Goal: Information Seeking & Learning: Check status

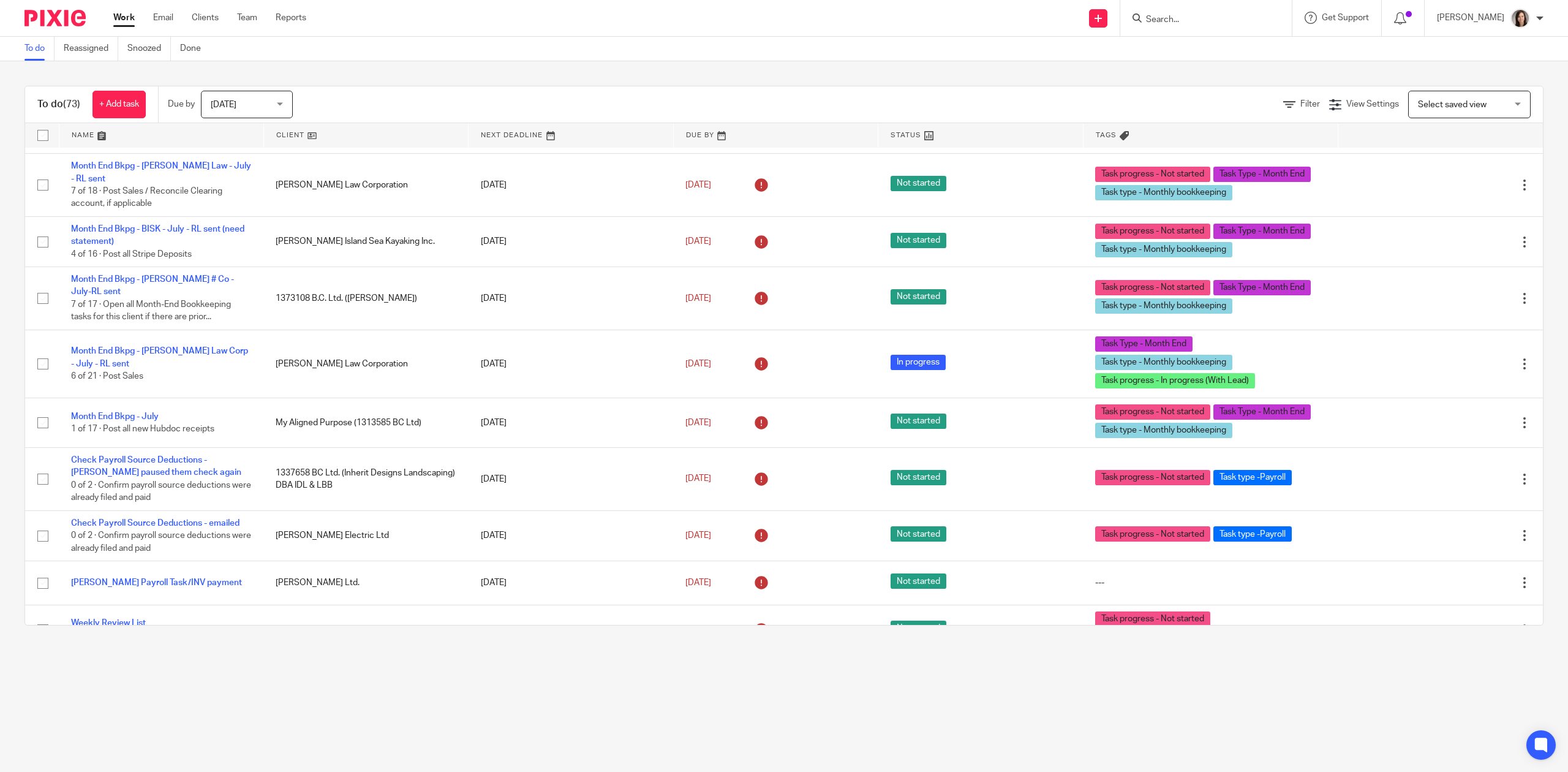
scroll to position [3214, 0]
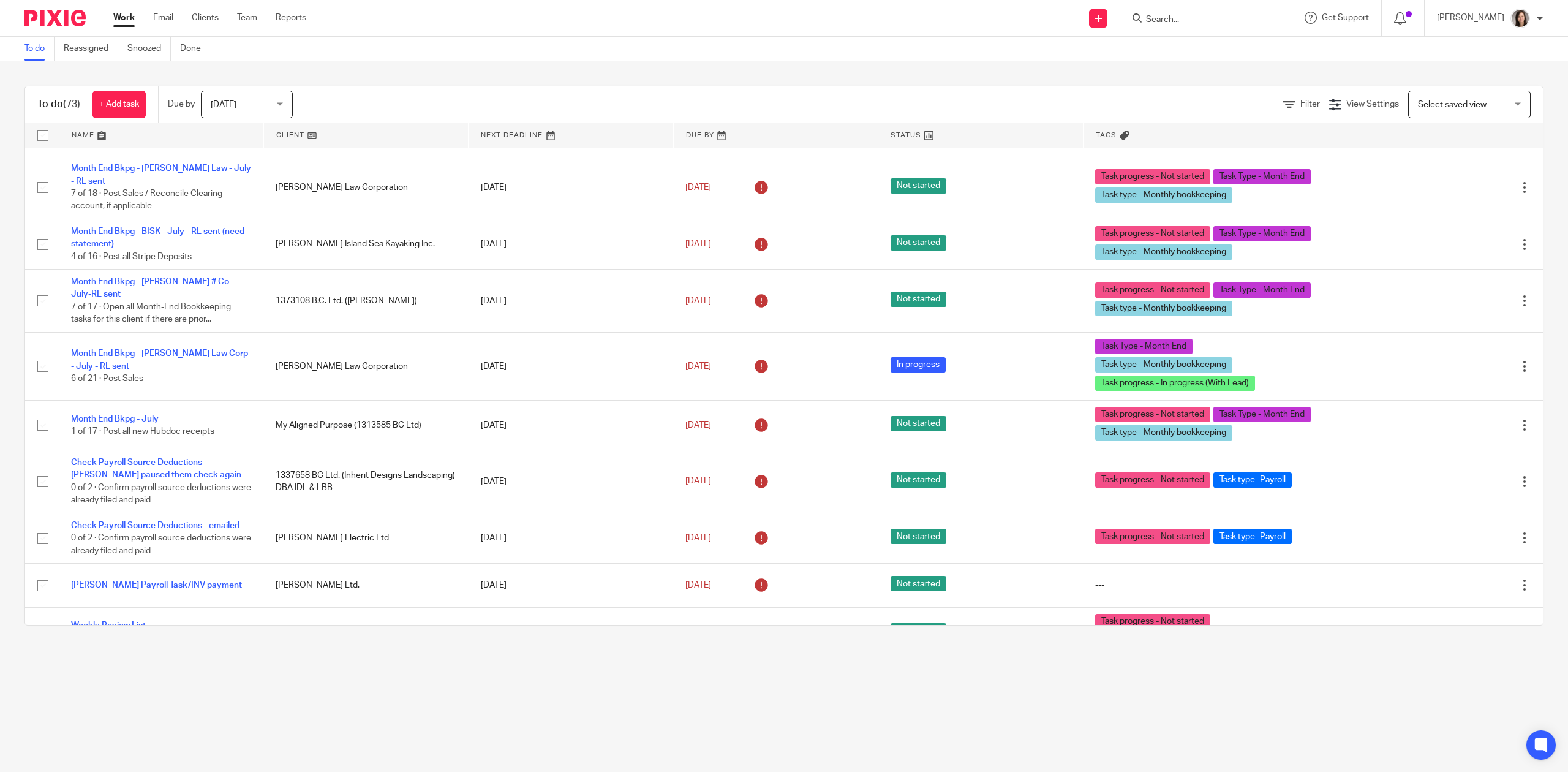
click at [1171, 18] on input "Search" at bounding box center [1199, 20] width 110 height 11
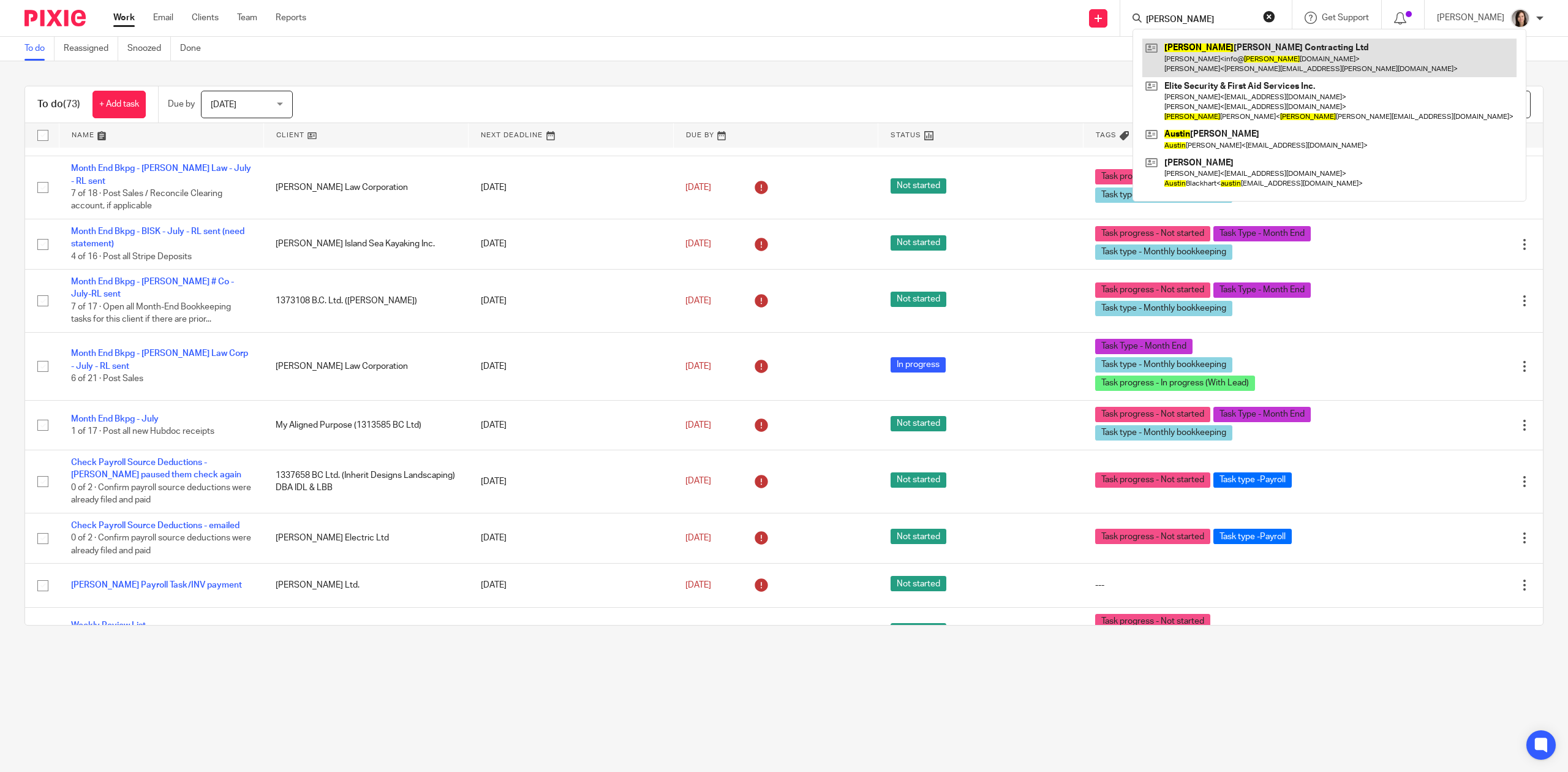
type input "justin"
click at [1248, 67] on link at bounding box center [1329, 57] width 375 height 38
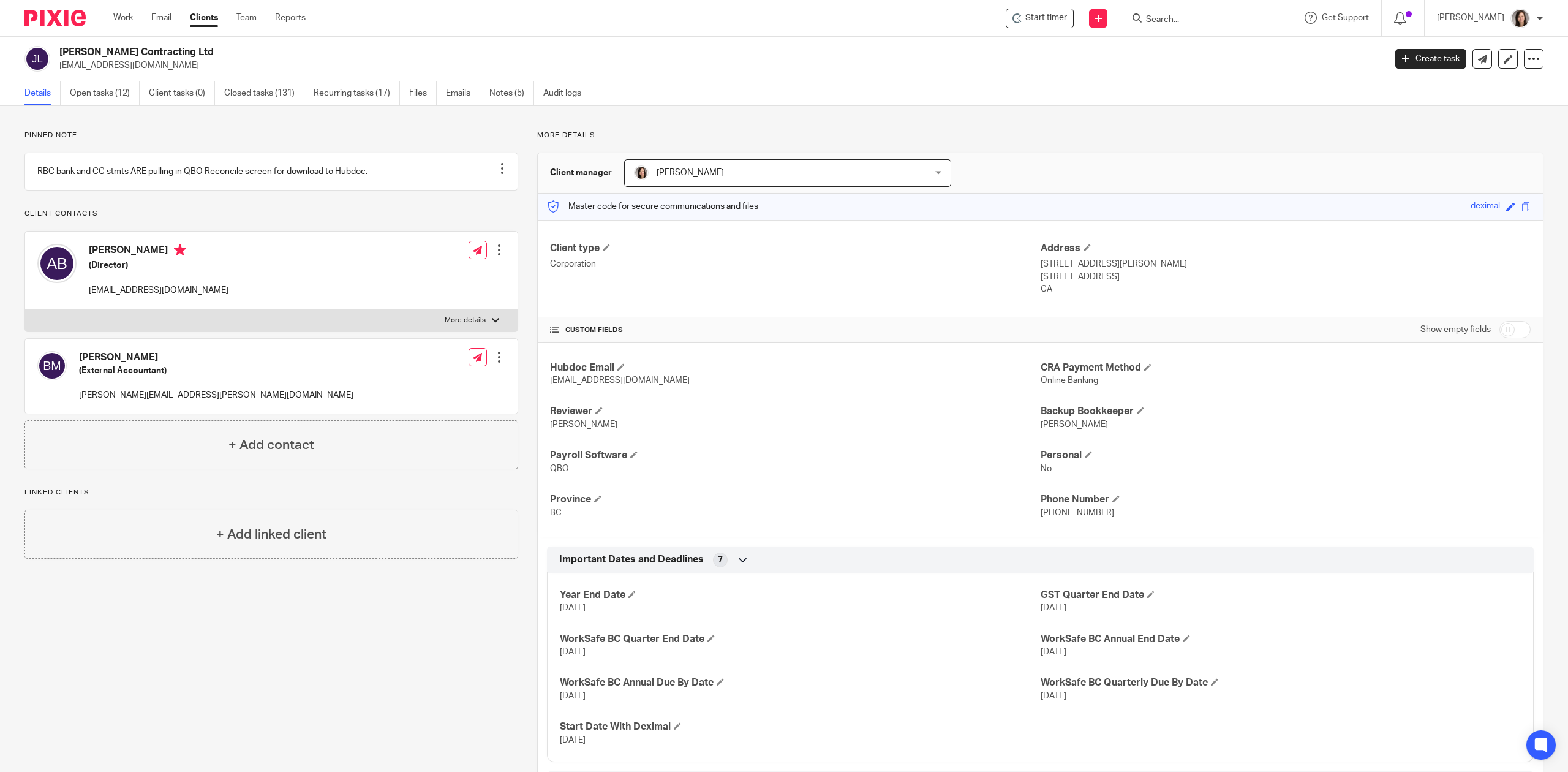
click at [1218, 19] on input "Search" at bounding box center [1199, 20] width 110 height 11
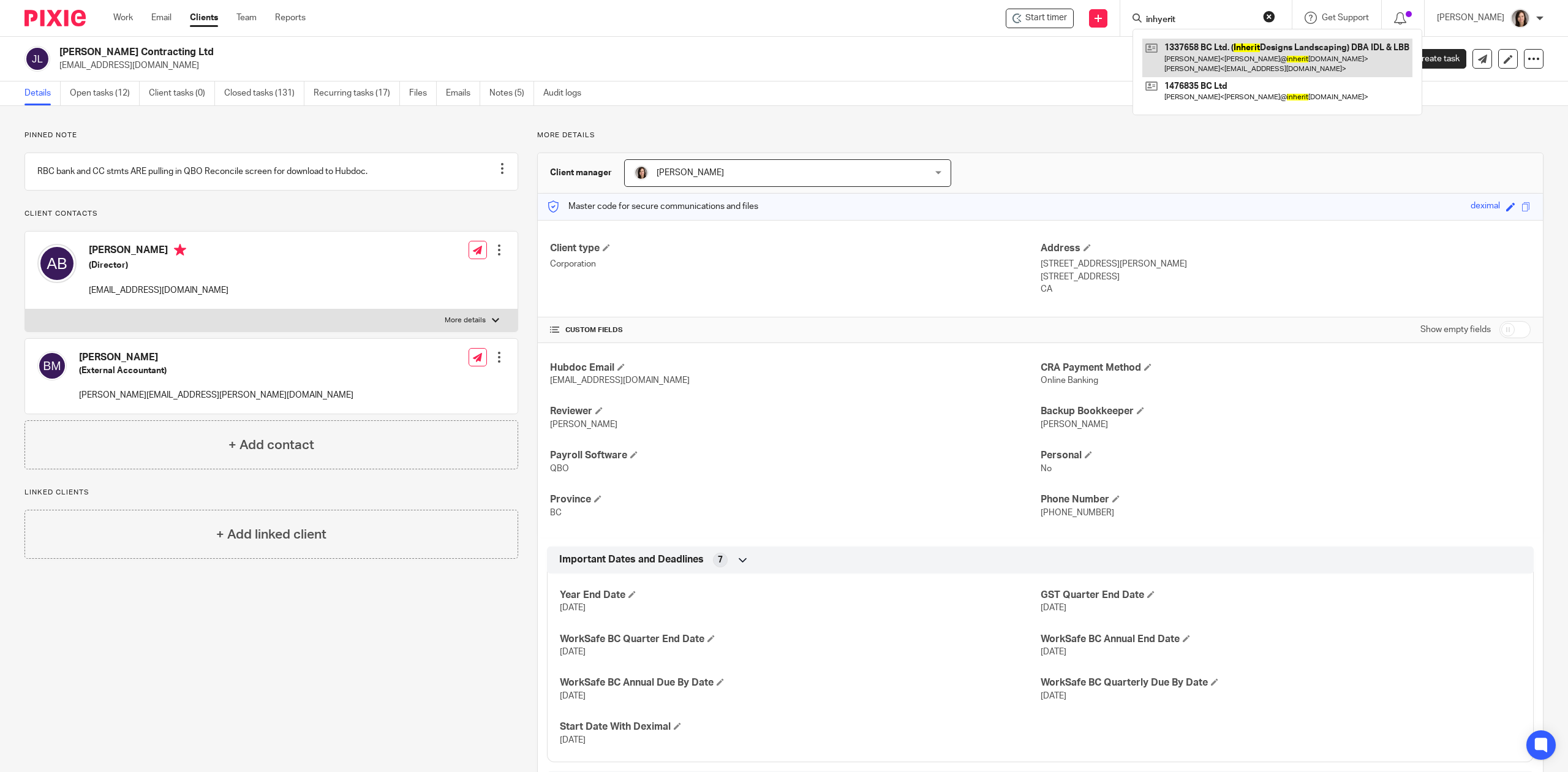
type input "inhyerit"
click at [1219, 50] on link at bounding box center [1278, 57] width 270 height 38
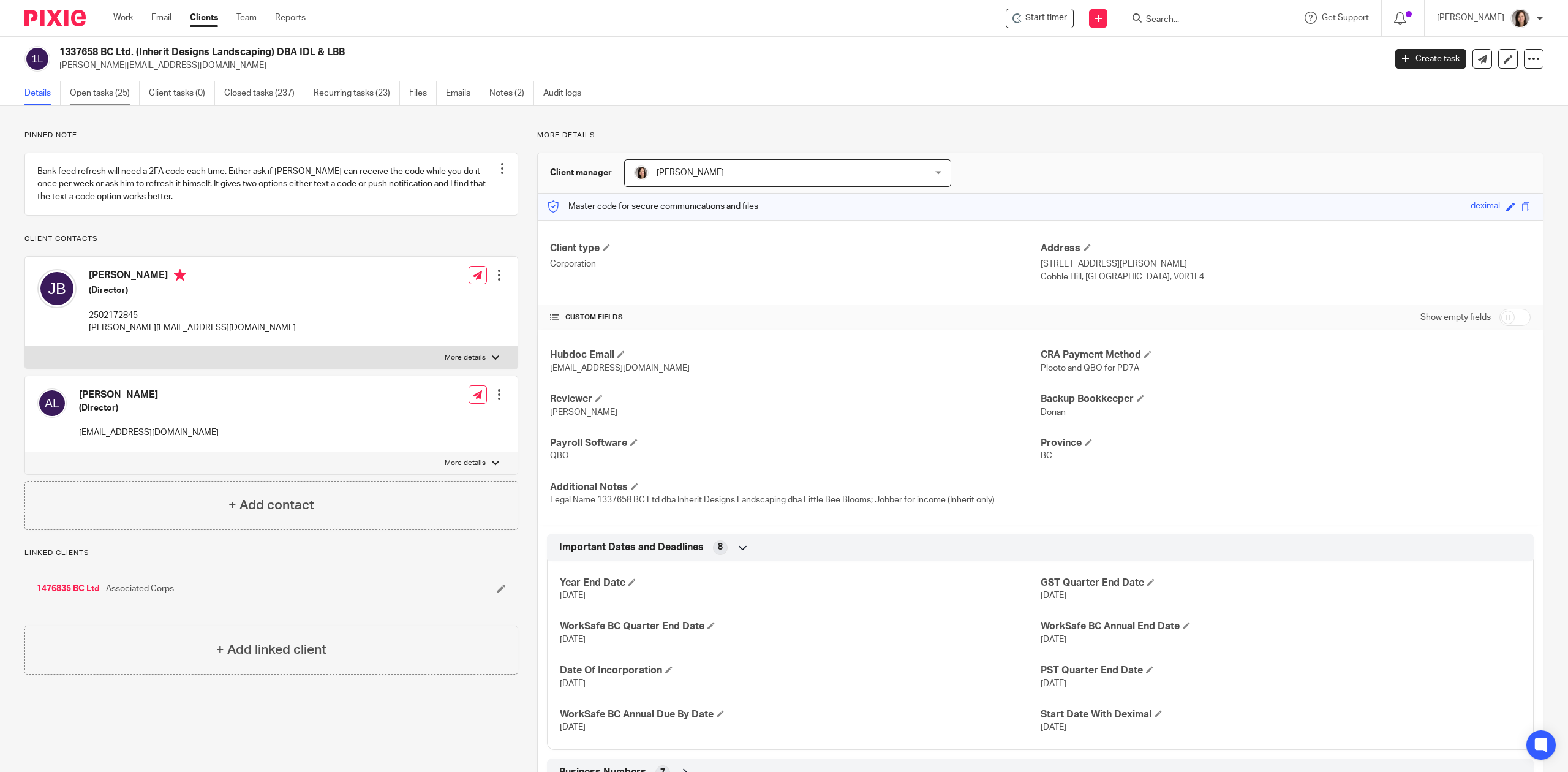
click at [93, 96] on link "Open tasks (25)" at bounding box center [104, 93] width 69 height 24
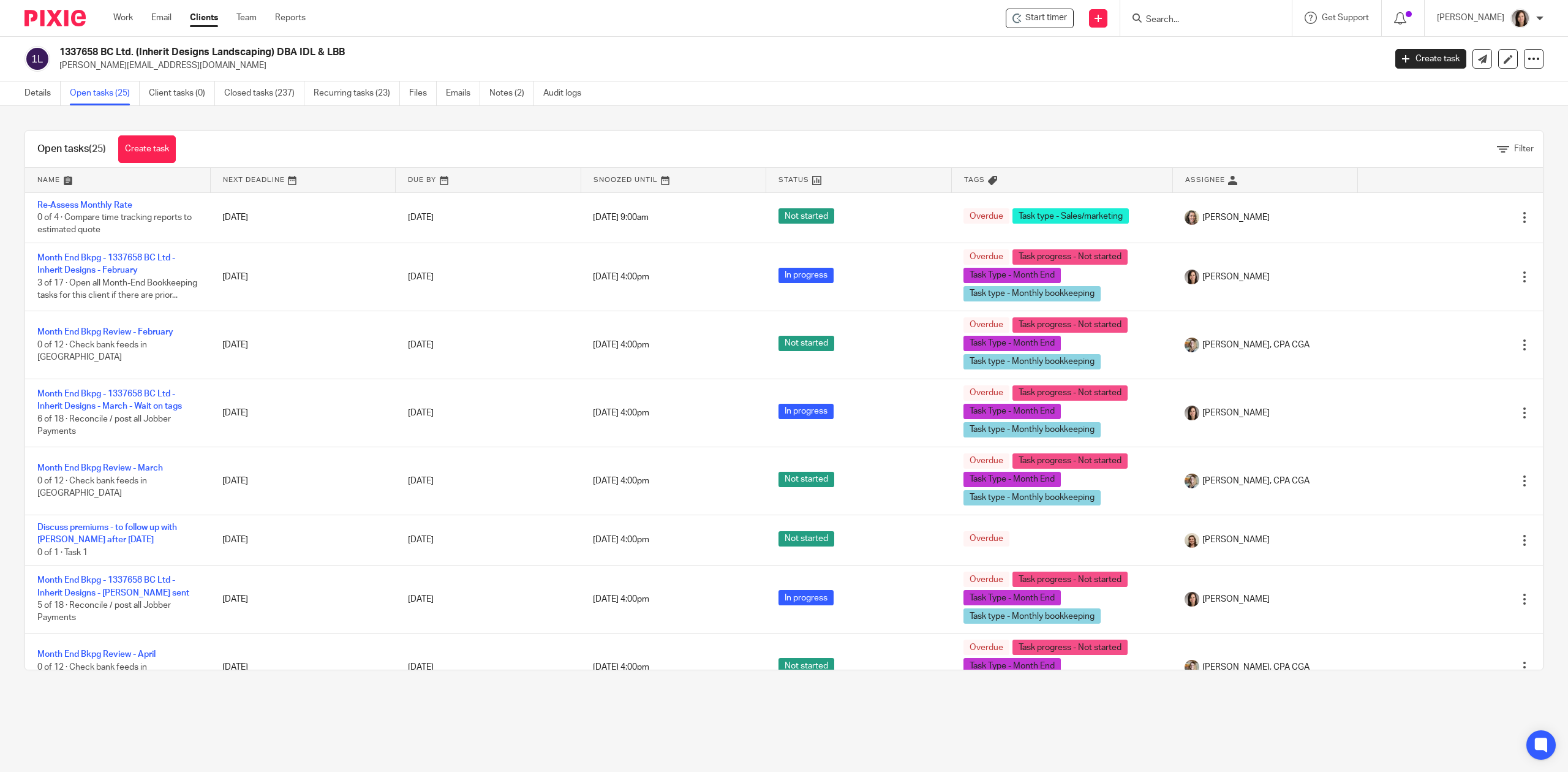
click at [1216, 15] on input "Search" at bounding box center [1199, 20] width 110 height 11
type input "habitat"
click at [1241, 44] on link at bounding box center [1246, 53] width 207 height 28
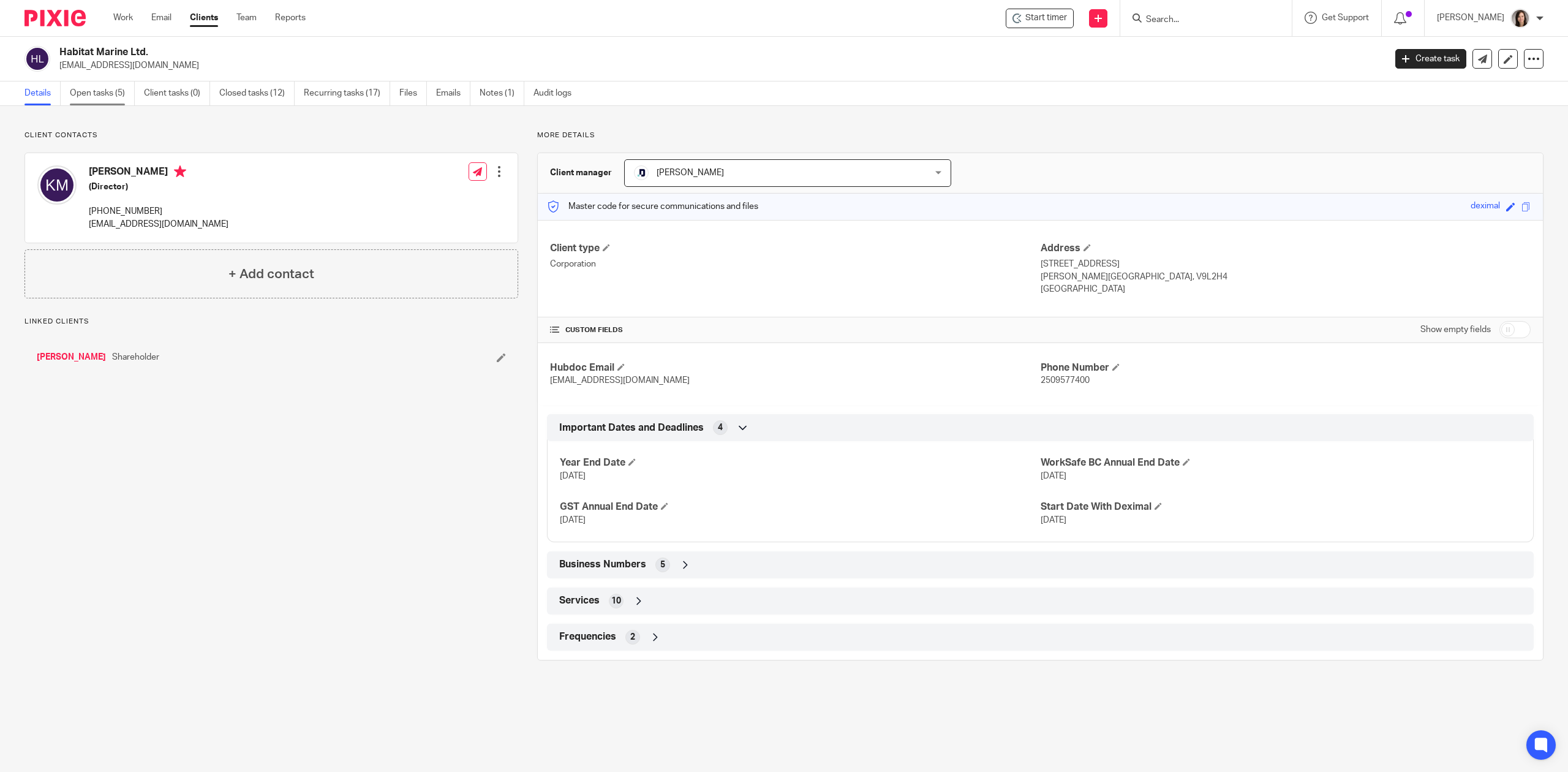
click at [105, 93] on link "Open tasks (5)" at bounding box center [102, 93] width 65 height 24
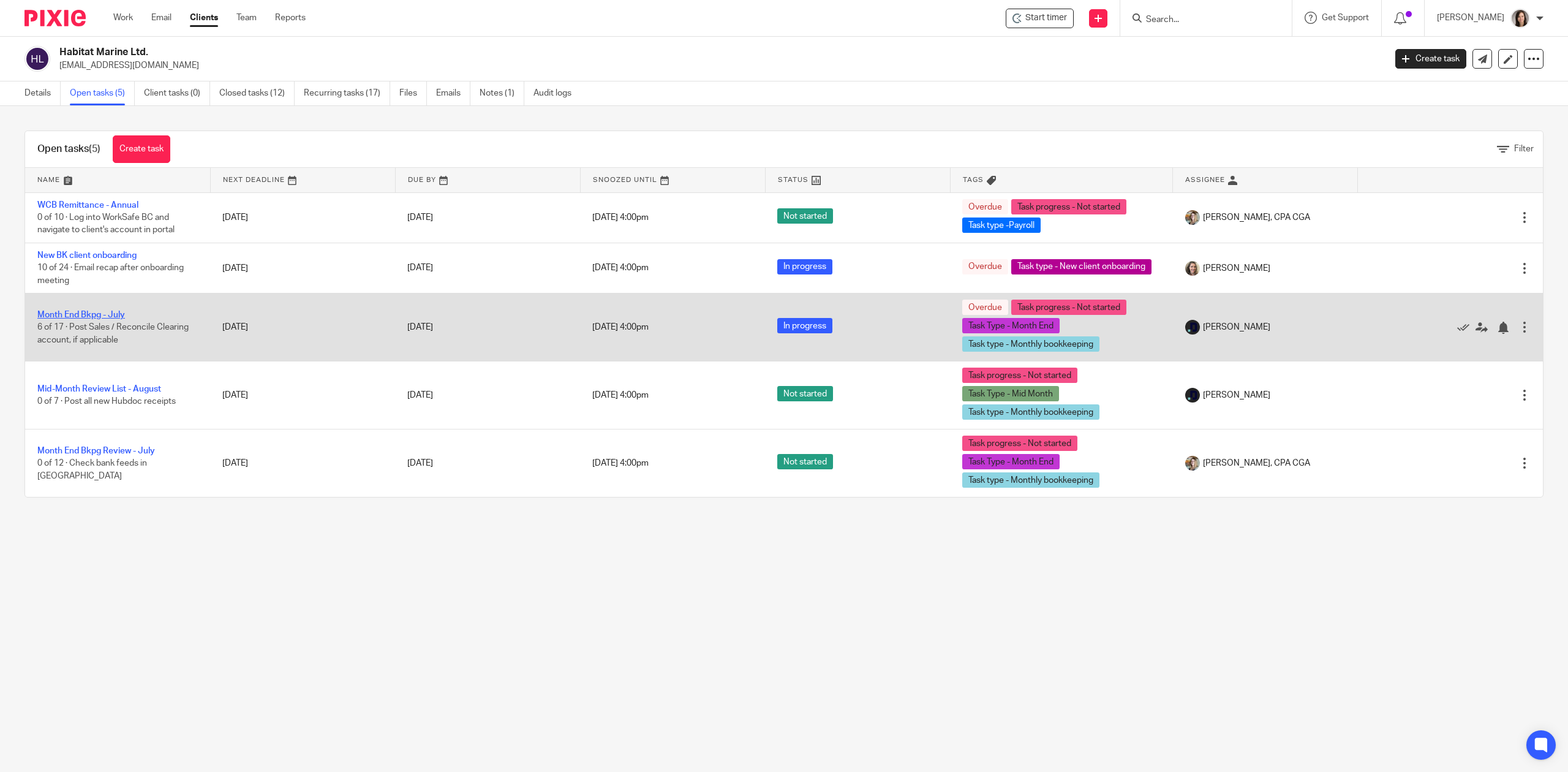
click at [113, 318] on link "Month End Bkpg - July" at bounding box center [80, 315] width 88 height 8
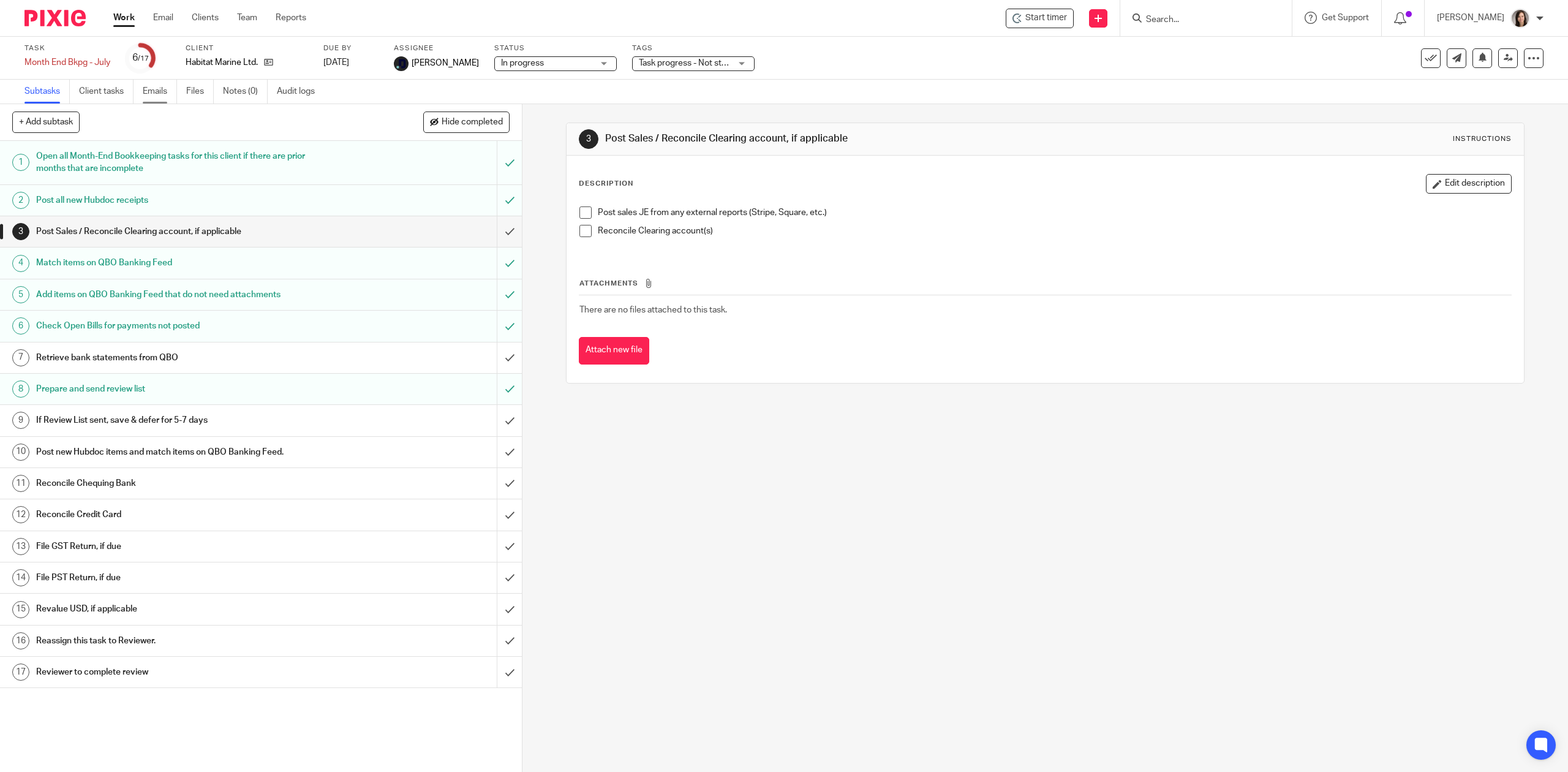
click at [160, 98] on link "Emails" at bounding box center [159, 92] width 34 height 24
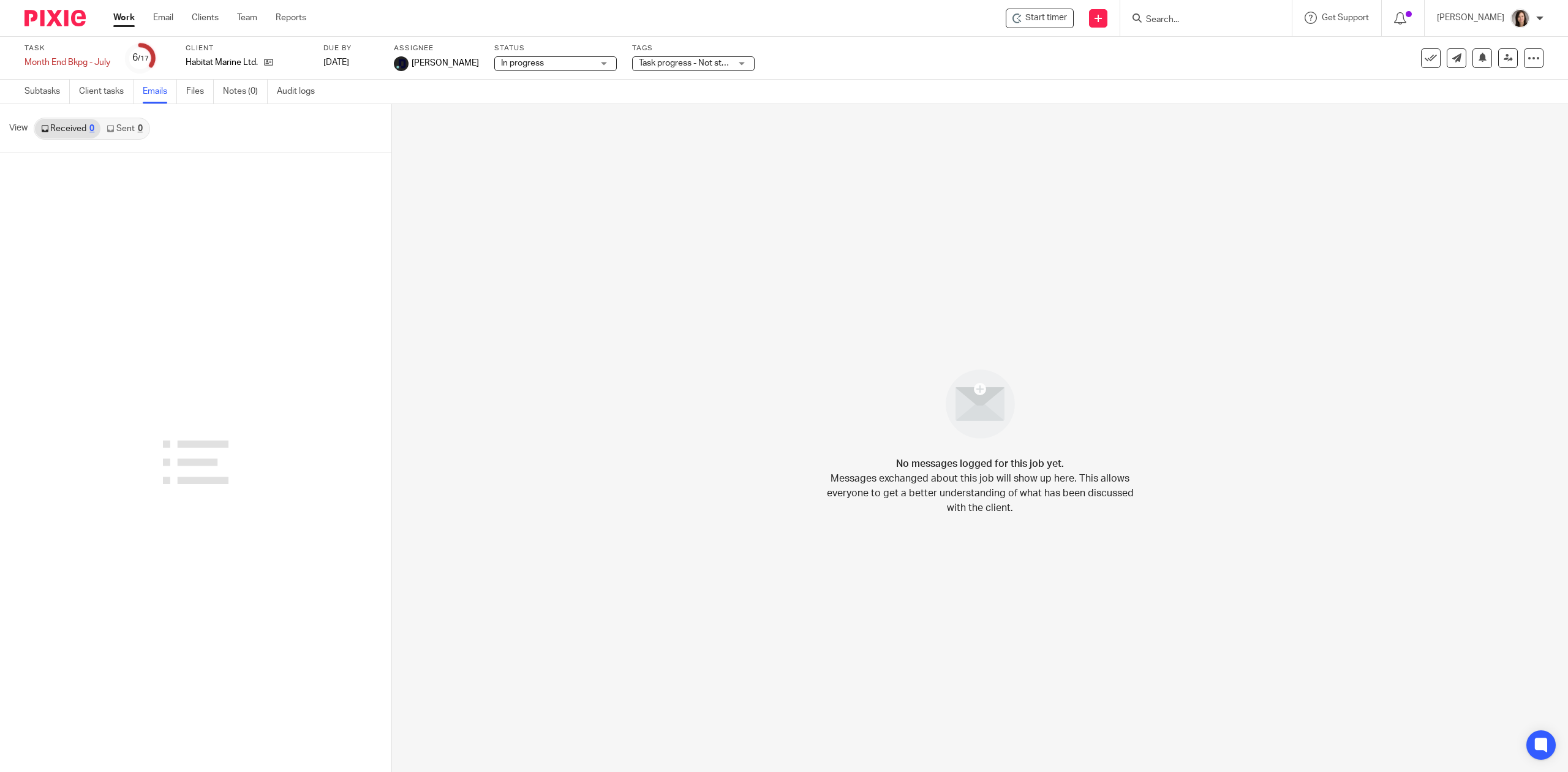
click at [55, 106] on div "View Received 0 Sent 0" at bounding box center [195, 129] width 391 height 49
click at [272, 64] on icon at bounding box center [268, 62] width 9 height 9
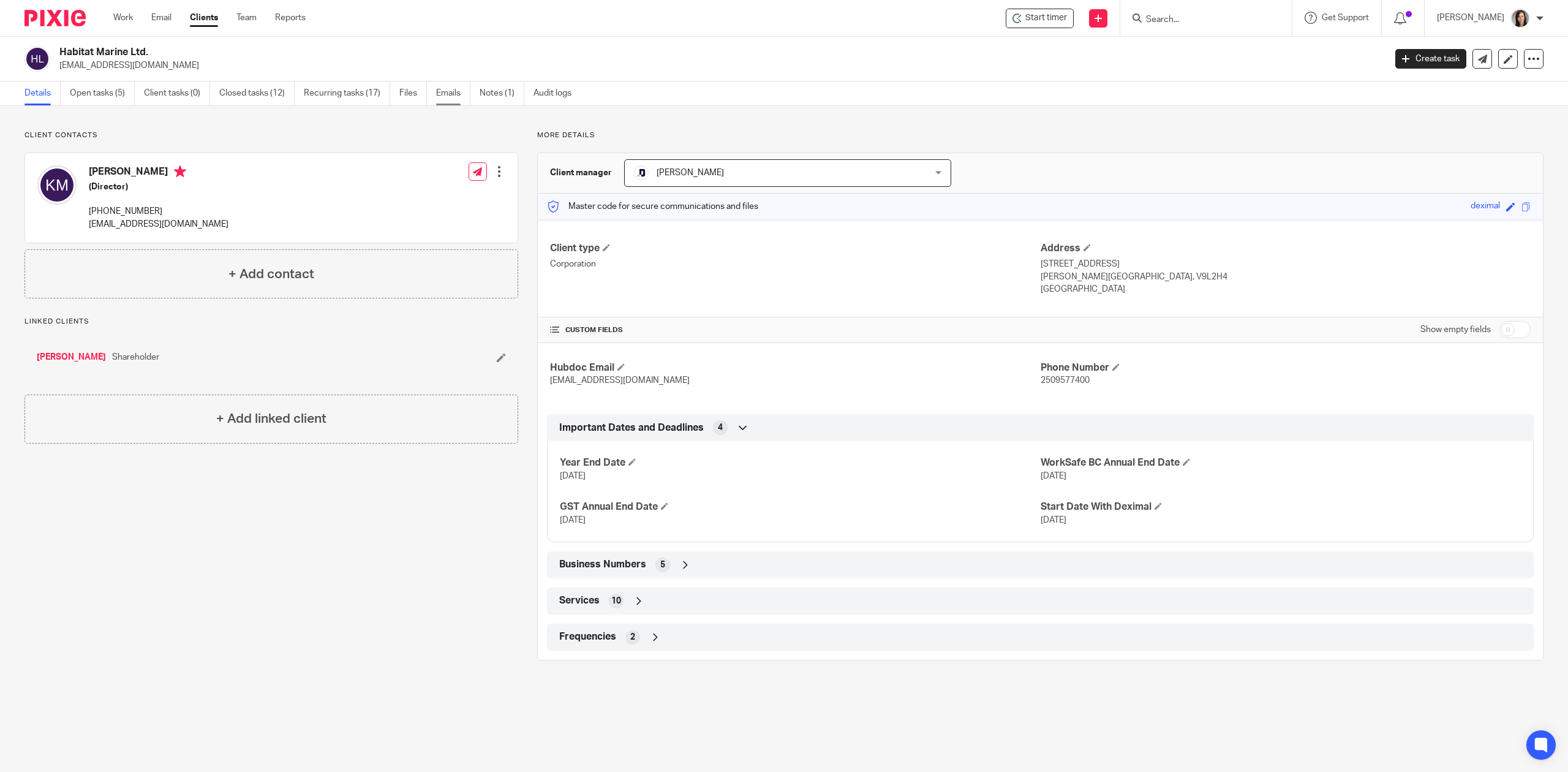
click at [454, 99] on link "Emails" at bounding box center [452, 93] width 34 height 24
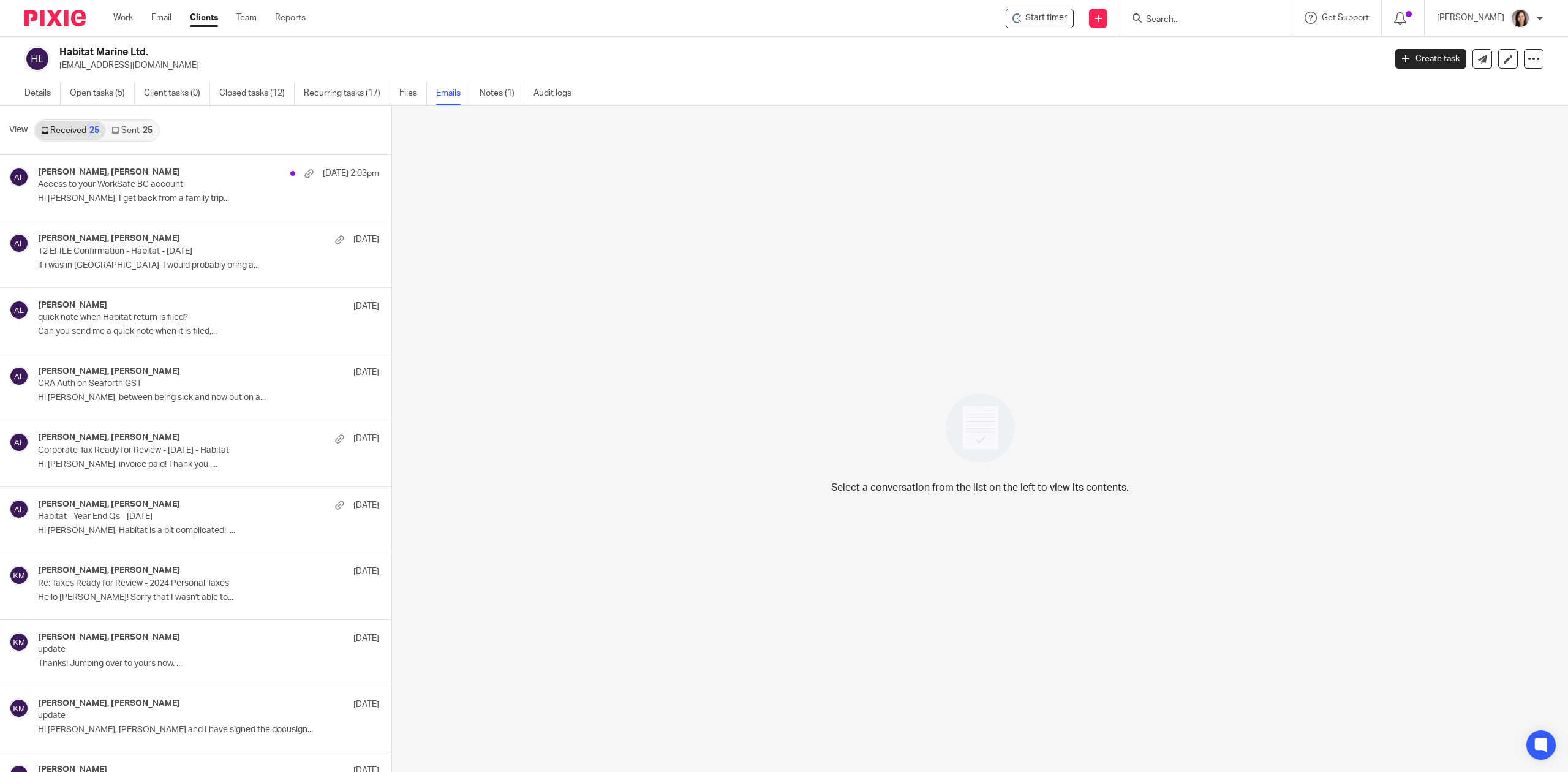
click at [141, 131] on link "Sent 25" at bounding box center [131, 130] width 53 height 19
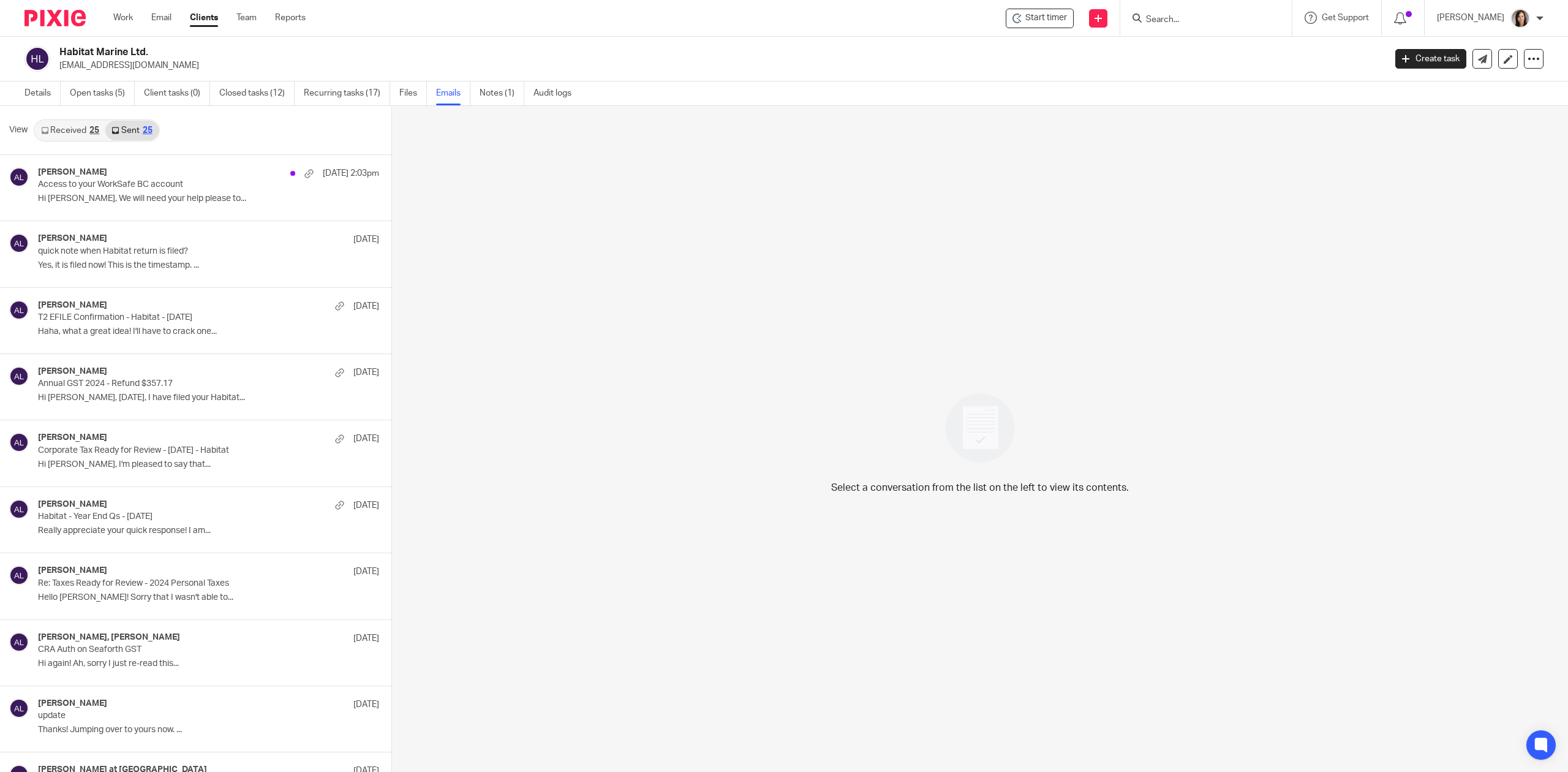
scroll to position [3, 0]
click at [125, 19] on link "Work" at bounding box center [122, 18] width 19 height 12
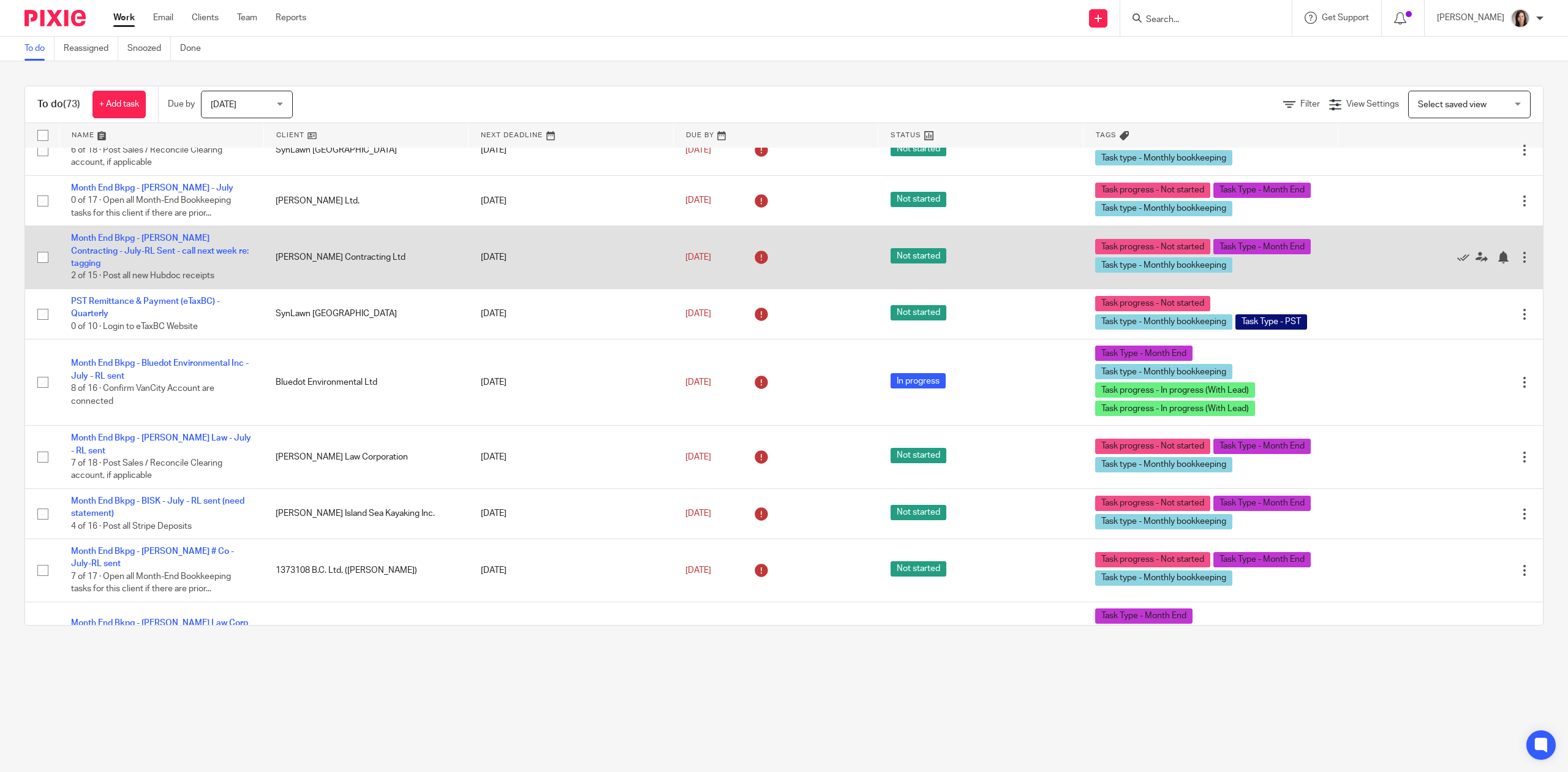
scroll to position [2761, 0]
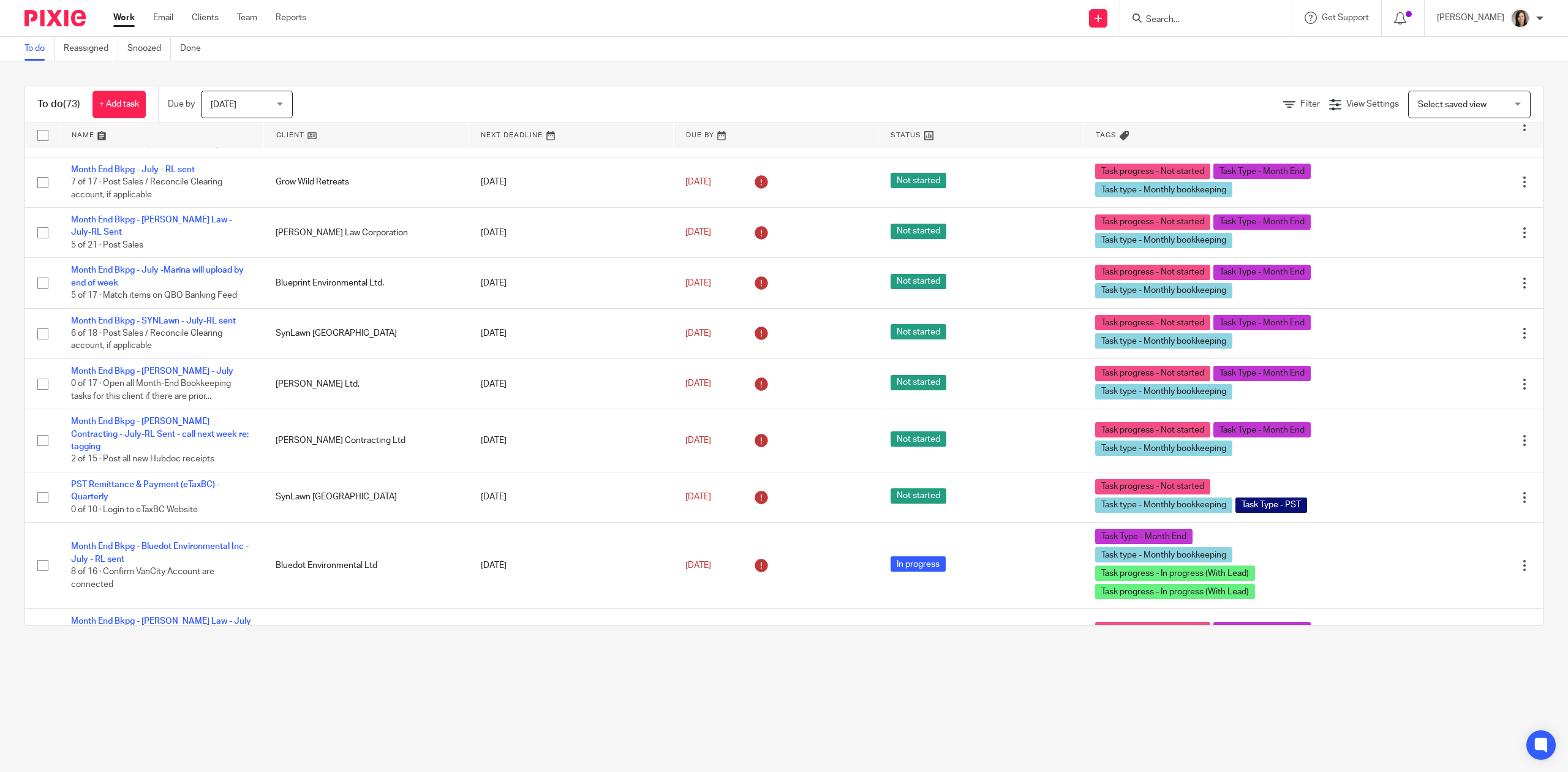
click at [1299, 15] on div "Get Support Contact via email Check our documentation Access the academy View r…" at bounding box center [1337, 18] width 90 height 36
click at [1239, 5] on div at bounding box center [1205, 18] width 171 height 36
click at [1217, 22] on input "Search" at bounding box center [1199, 20] width 110 height 11
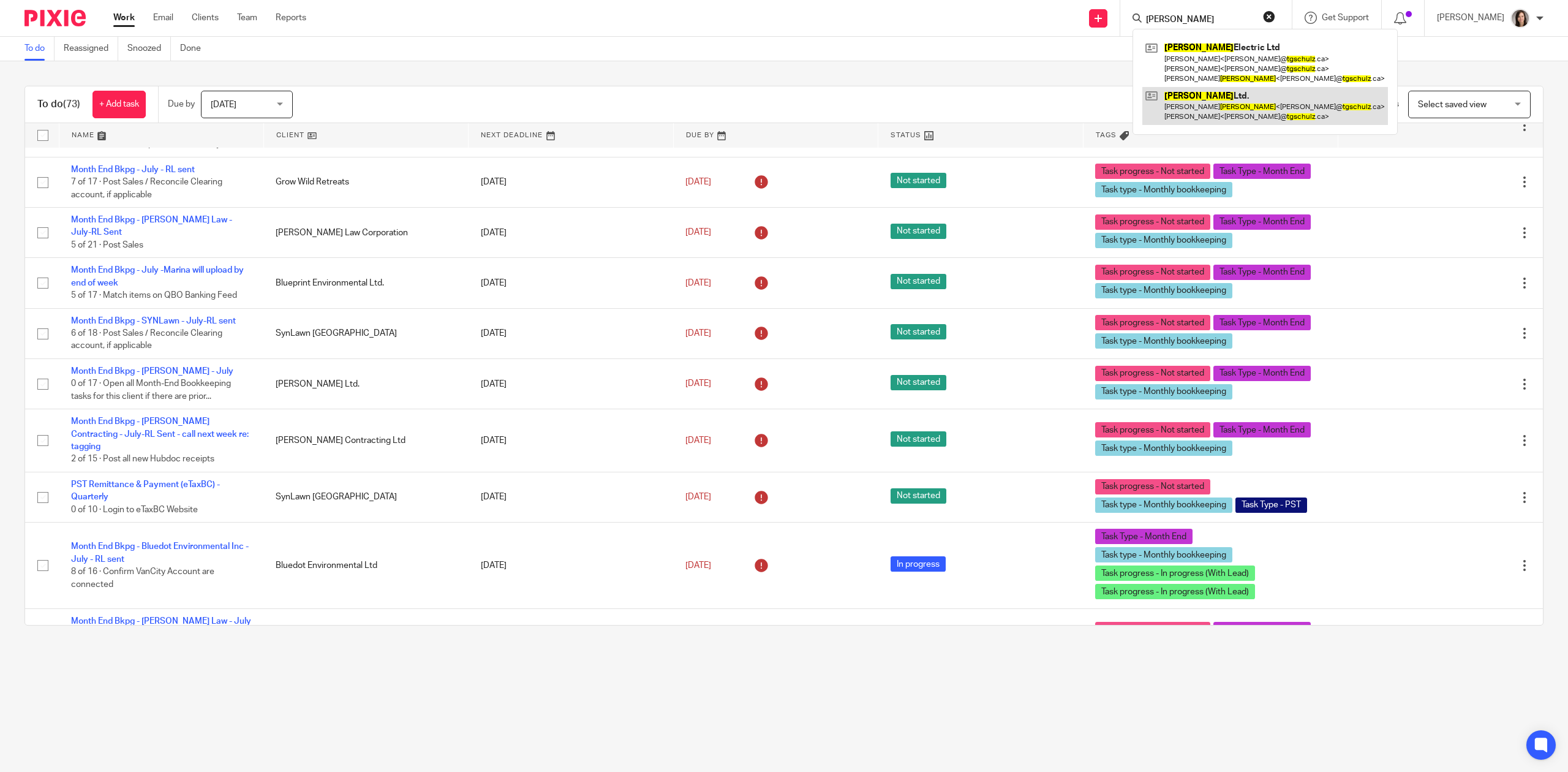
type input "tg schulz"
click at [1191, 99] on link at bounding box center [1266, 106] width 246 height 38
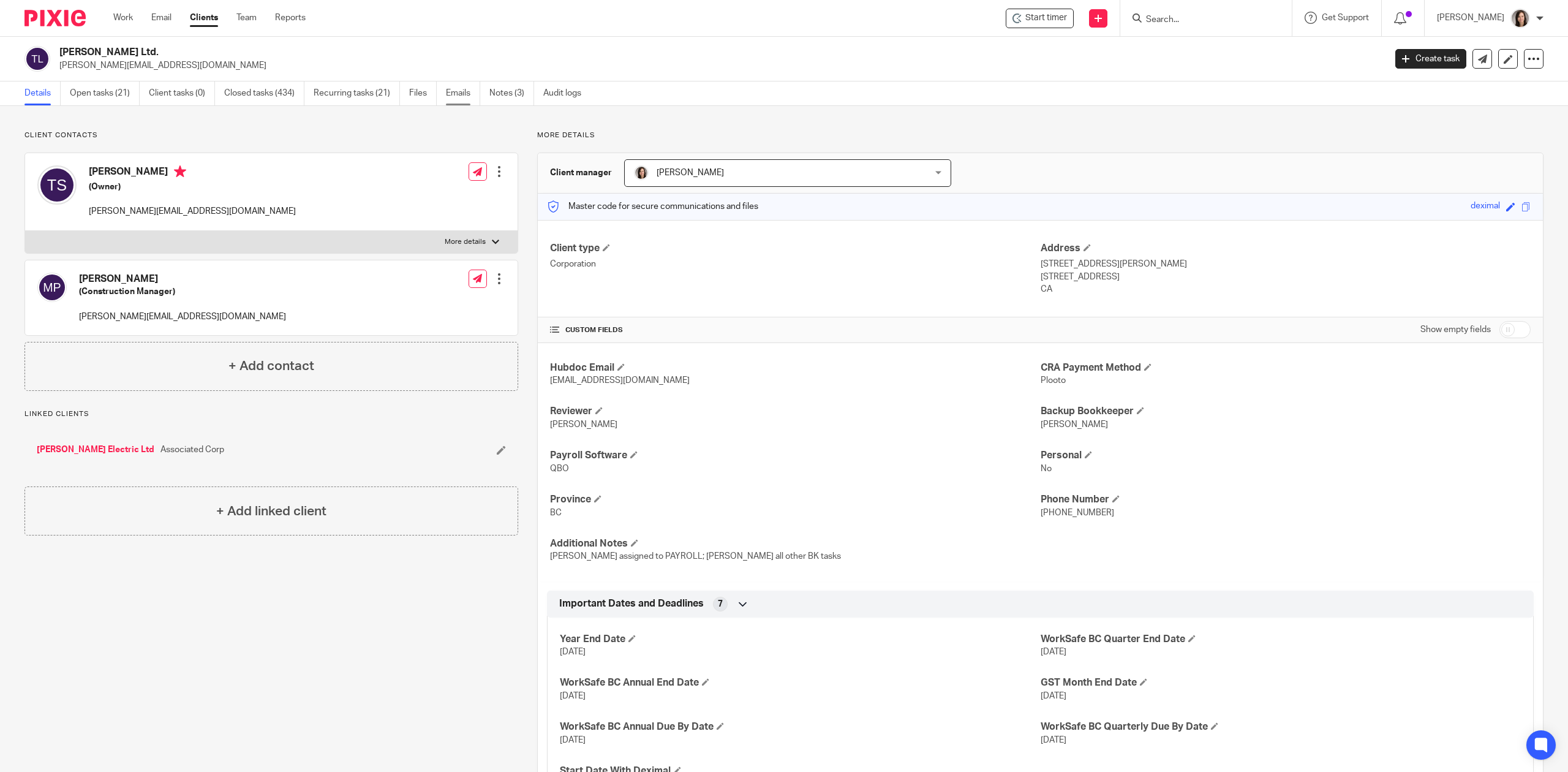
click at [466, 93] on link "Emails" at bounding box center [463, 93] width 34 height 24
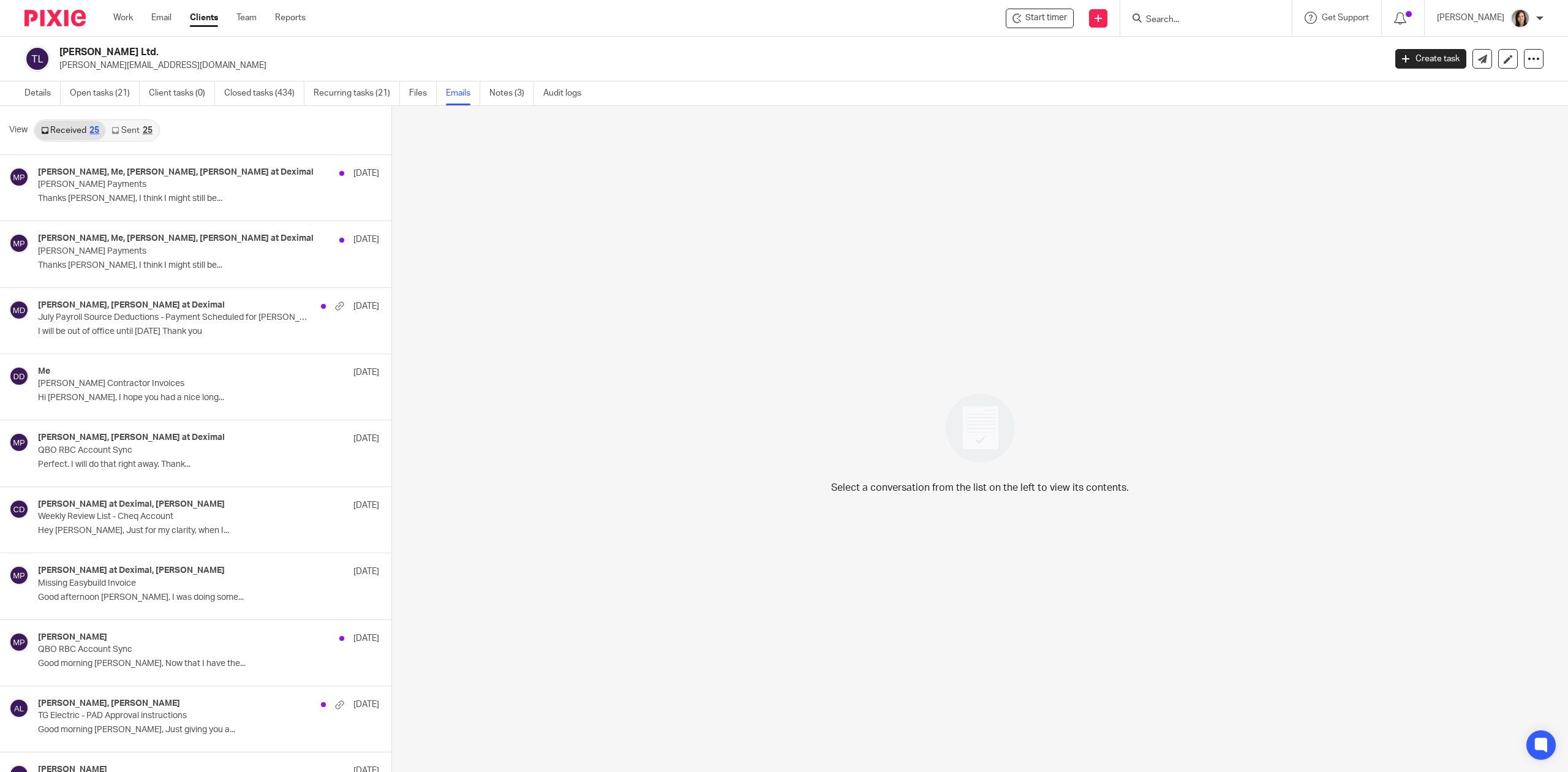
click at [133, 133] on link "Sent 25" at bounding box center [131, 130] width 53 height 19
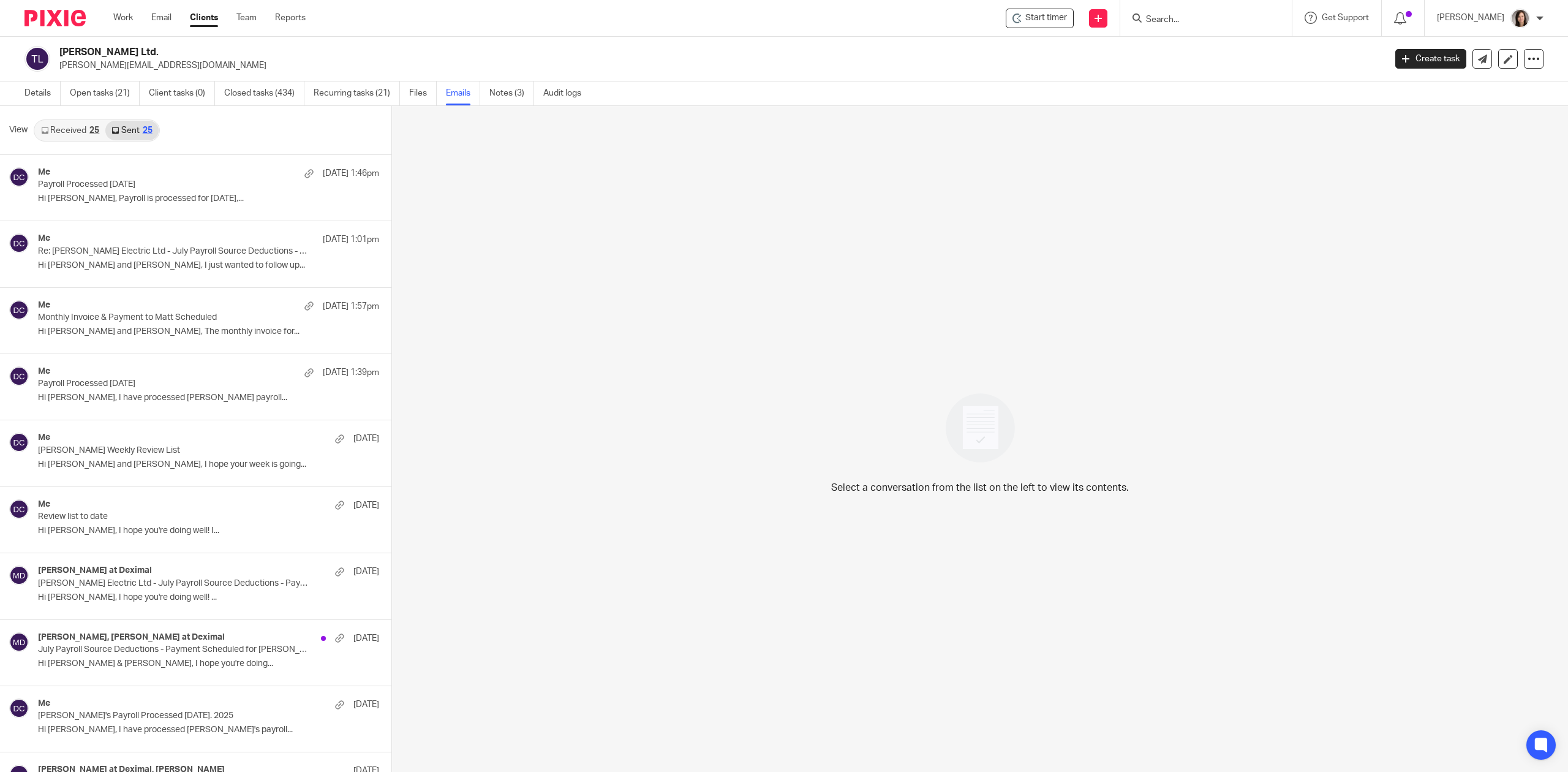
scroll to position [3, 0]
click at [132, 594] on p "Hi [PERSON_NAME], I hope you're doing well! ..." at bounding box center [190, 595] width 304 height 10
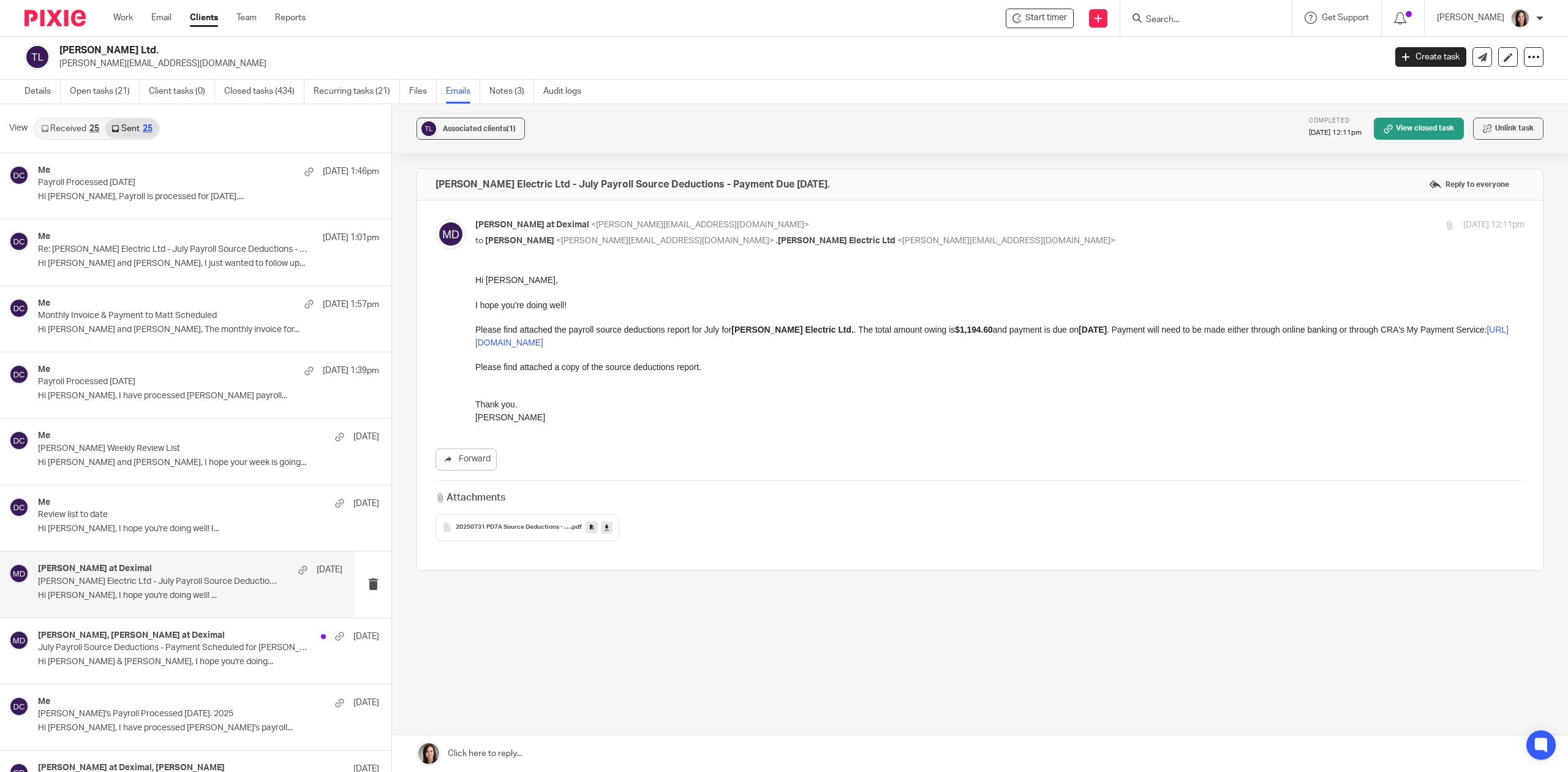
scroll to position [0, 0]
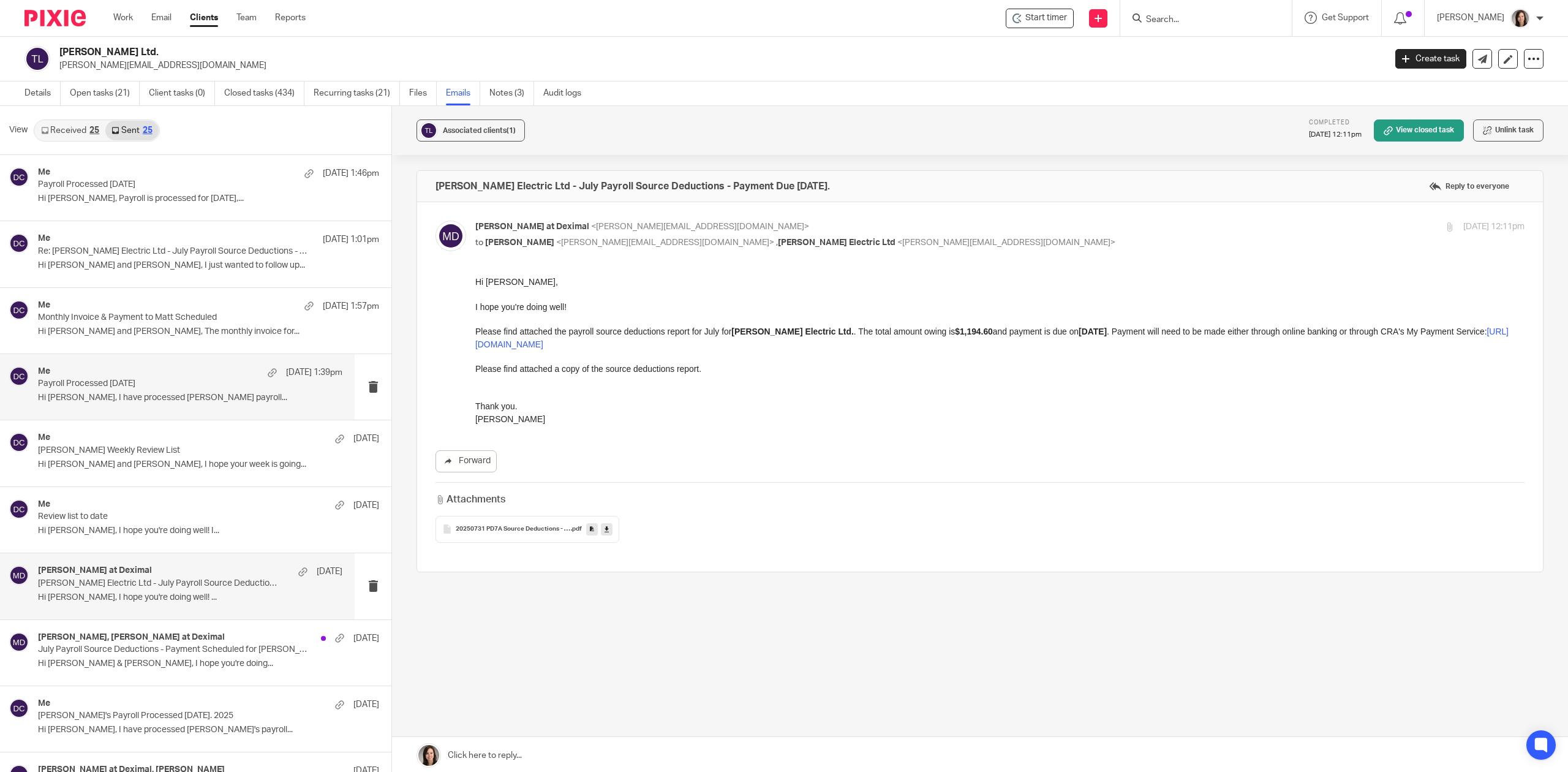
click at [101, 391] on div "Me [DATE] 1:39pm Payroll Processed [DATE] Hi [PERSON_NAME], I have processed [P…" at bounding box center [190, 387] width 304 height 41
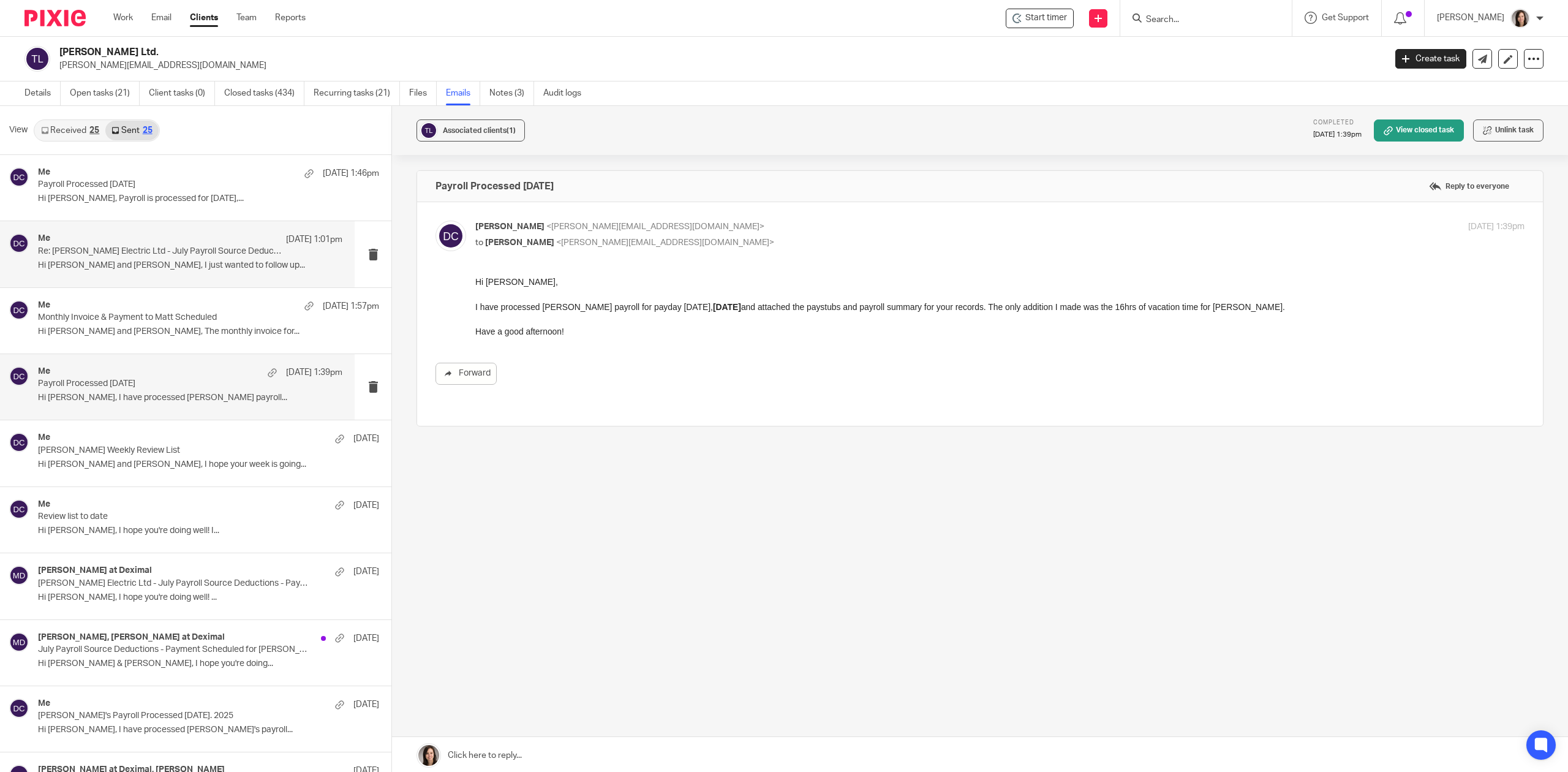
drag, startPoint x: 110, startPoint y: 261, endPoint x: 140, endPoint y: 263, distance: 30.1
click at [112, 263] on p "Hi [PERSON_NAME] and [PERSON_NAME], I just wanted to follow up..." at bounding box center [190, 265] width 304 height 10
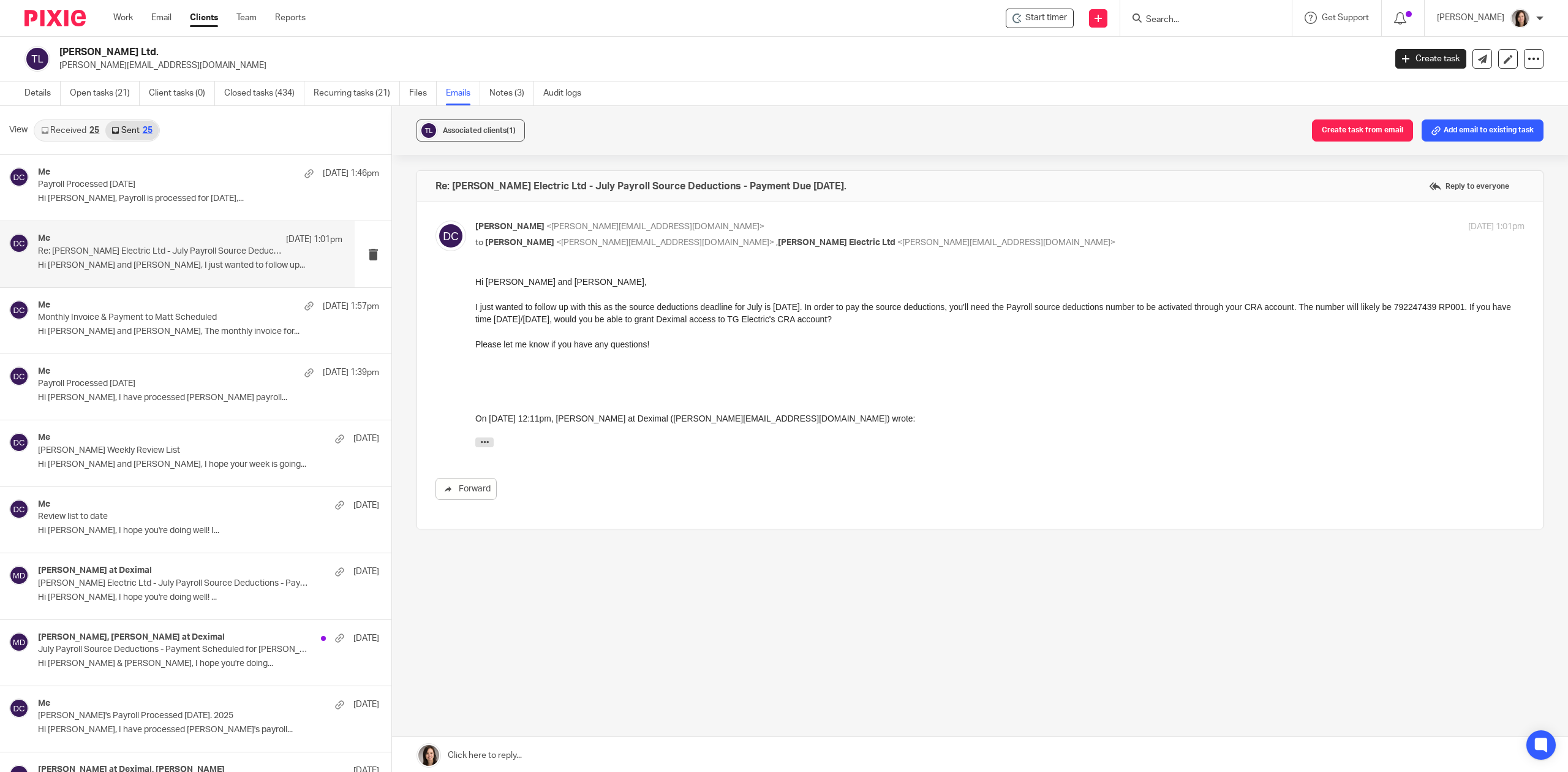
click at [75, 263] on p "Hi [PERSON_NAME] and [PERSON_NAME], I just wanted to follow up..." at bounding box center [190, 265] width 304 height 10
click at [611, 596] on div "Re: [PERSON_NAME] Electric Ltd - July Payroll Source Deductions - Payment Due […" at bounding box center [980, 391] width 1127 height 445
drag, startPoint x: 688, startPoint y: 738, endPoint x: 630, endPoint y: 696, distance: 71.6
click at [689, 736] on link at bounding box center [980, 754] width 1176 height 37
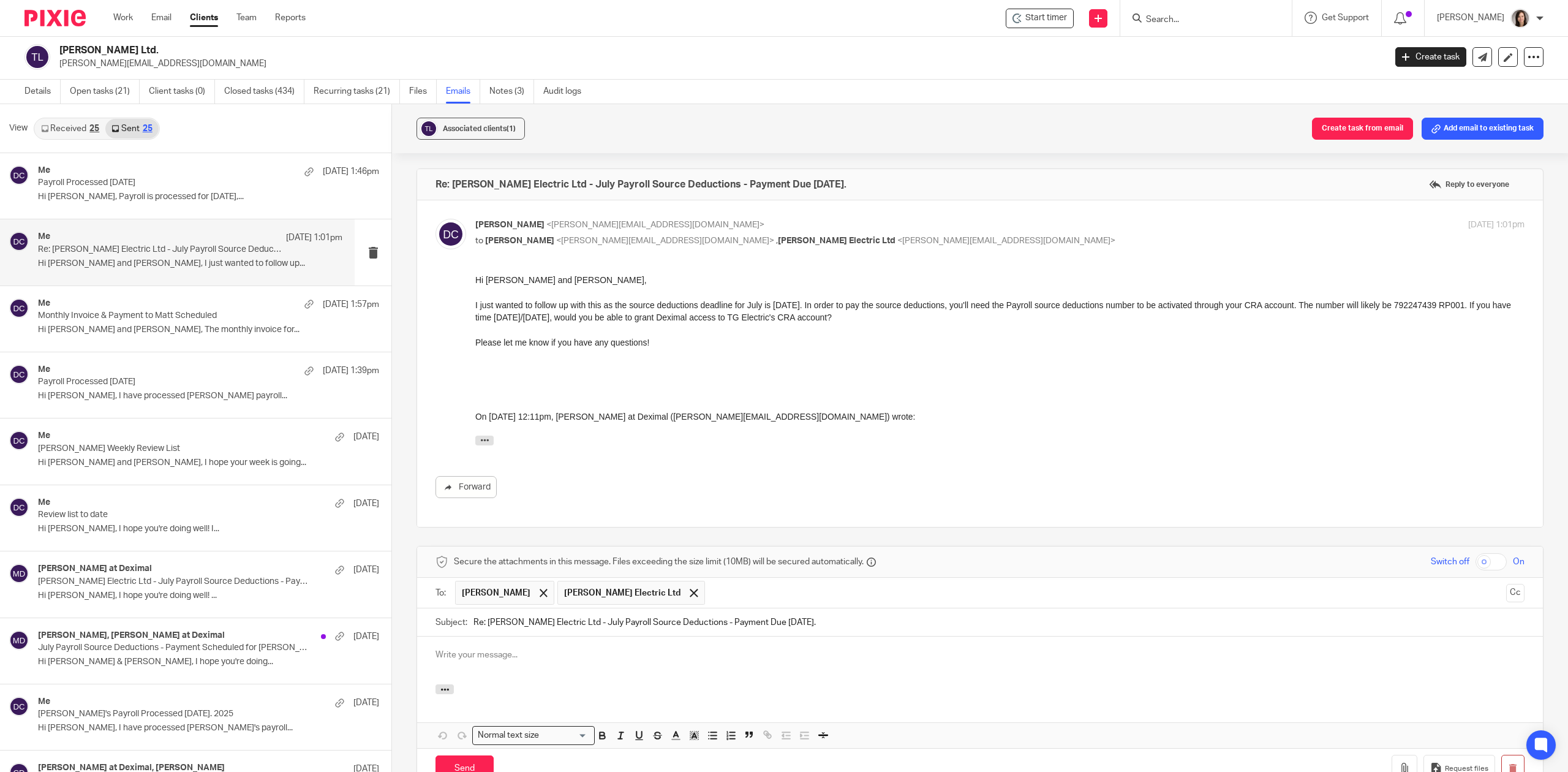
scroll to position [0, 0]
